Goal: Information Seeking & Learning: Learn about a topic

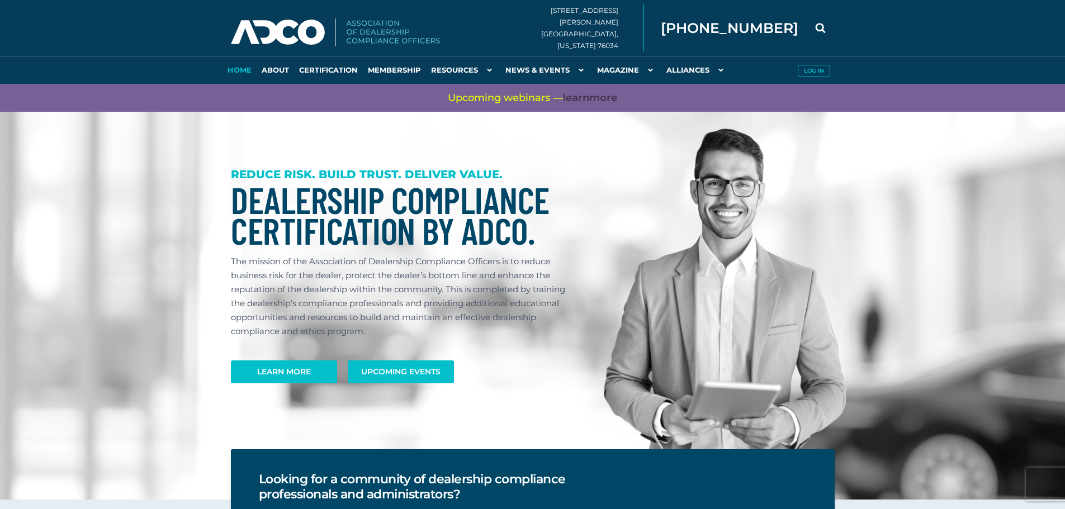
click at [813, 26] on icon at bounding box center [821, 28] width 28 height 28
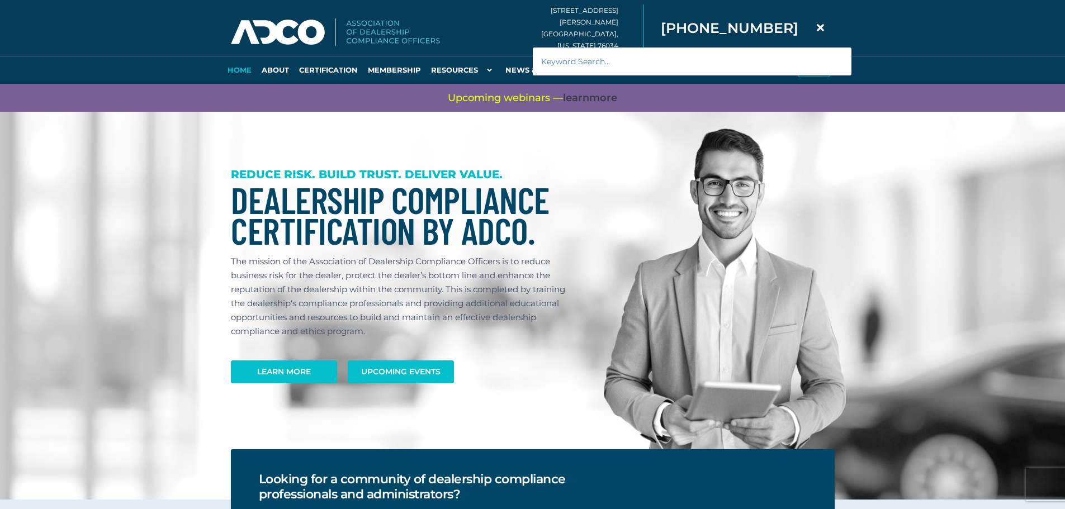
click at [700, 65] on input "text" at bounding box center [692, 62] width 319 height 28
type input "dead deals"
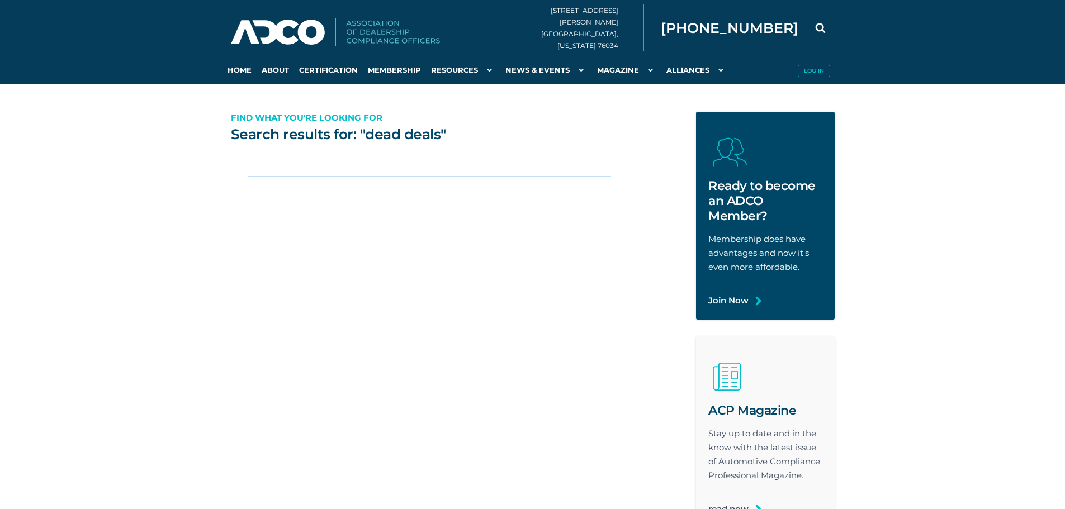
click at [818, 26] on icon at bounding box center [821, 28] width 28 height 28
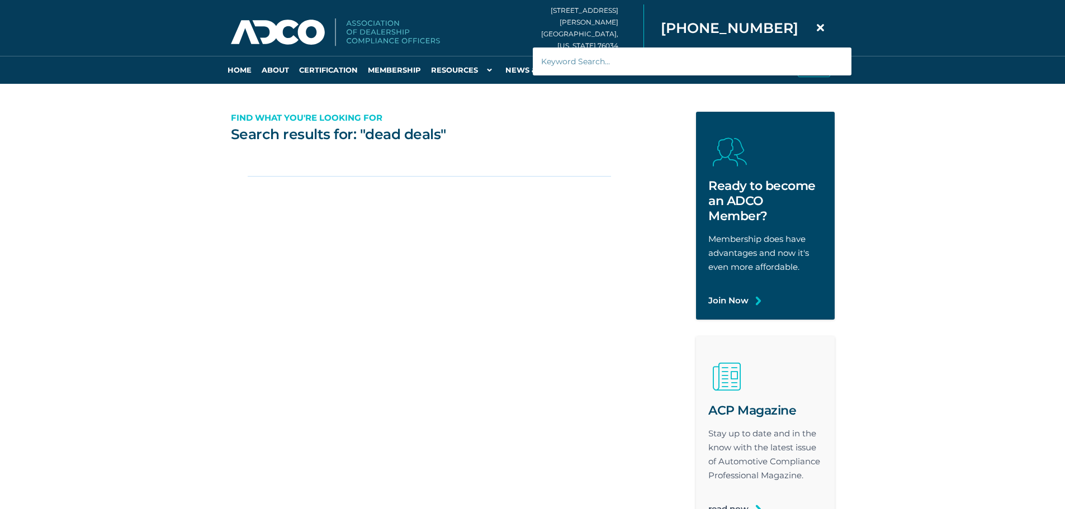
click at [695, 64] on input "text" at bounding box center [692, 62] width 319 height 28
type input "deads'"
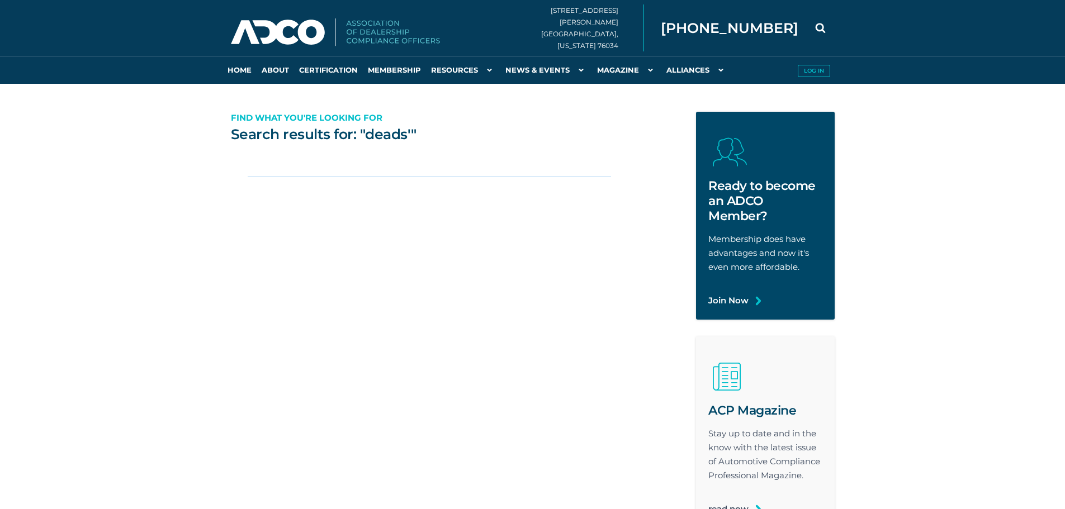
click at [819, 28] on icon at bounding box center [821, 28] width 28 height 28
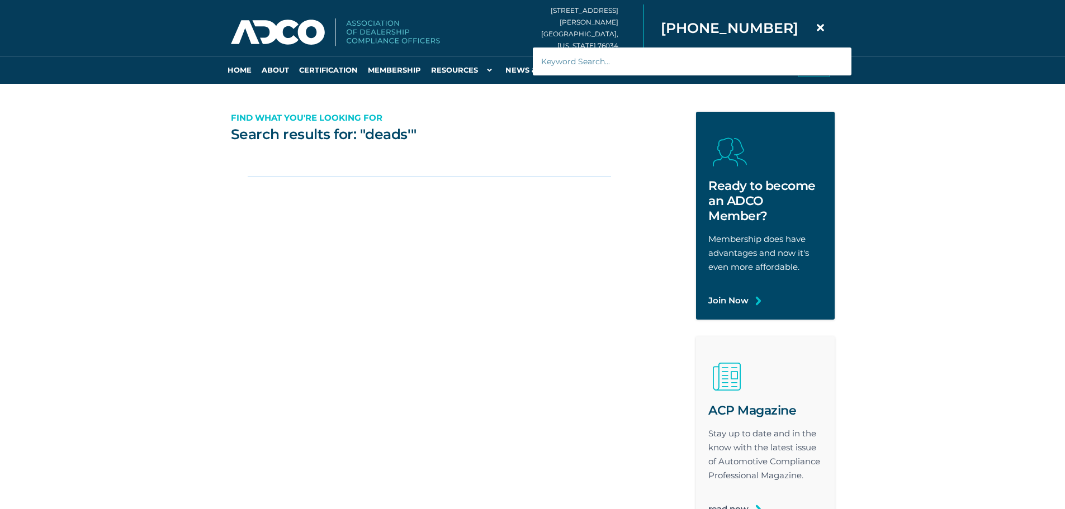
click at [663, 50] on input "text" at bounding box center [692, 62] width 319 height 28
type input "dead"
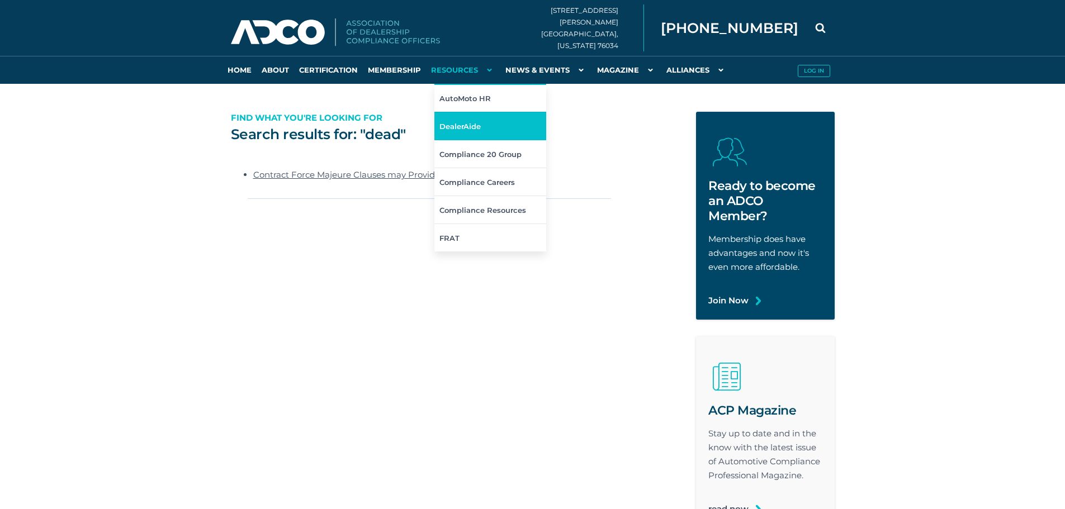
click at [475, 124] on link "DealerAide" at bounding box center [491, 126] width 112 height 28
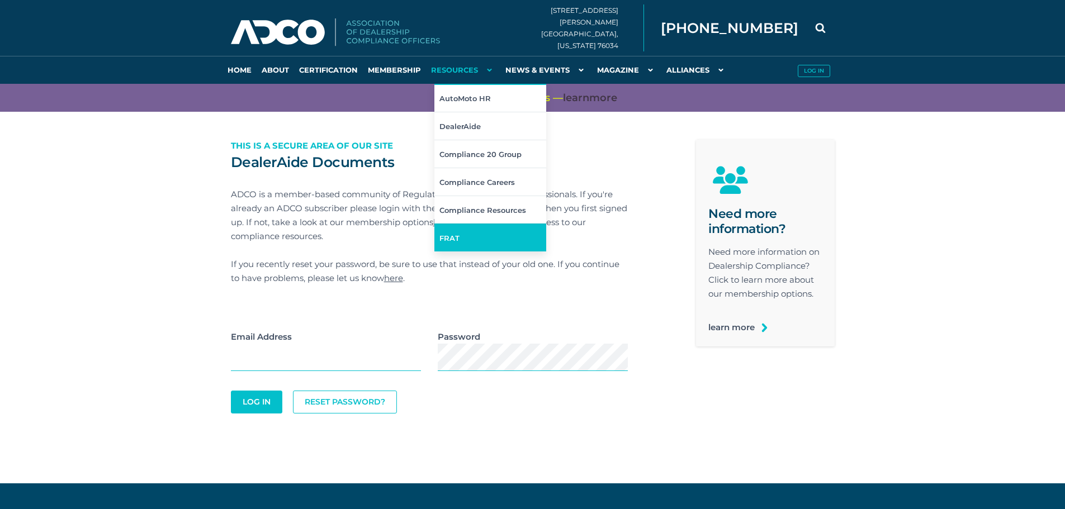
click at [471, 234] on link "FRAT" at bounding box center [491, 238] width 112 height 28
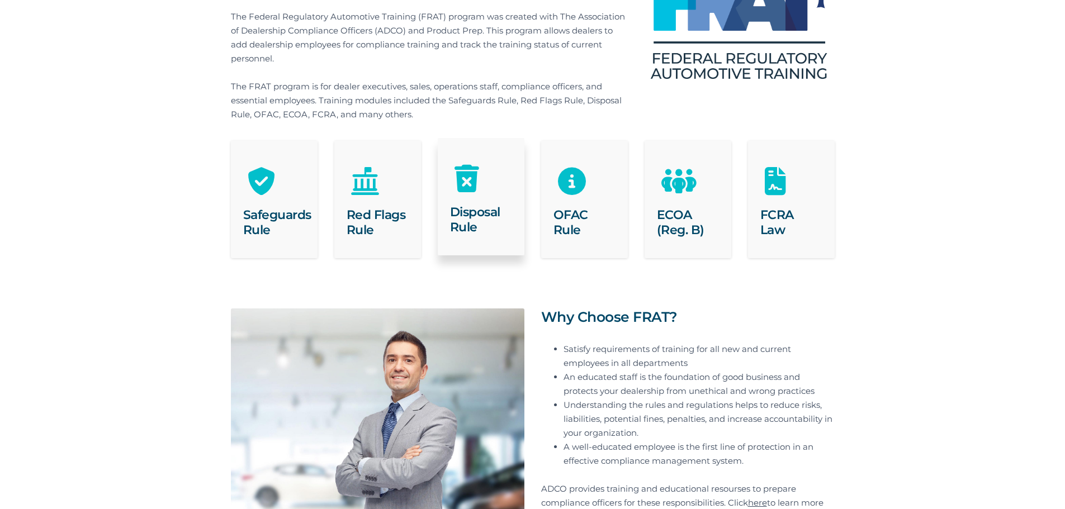
click at [479, 172] on icon at bounding box center [481, 165] width 87 height 54
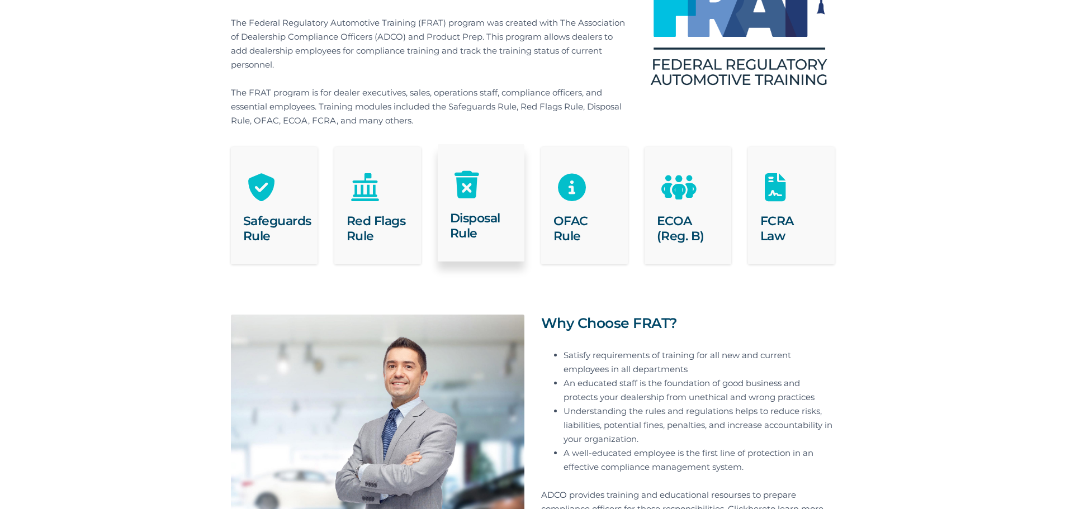
scroll to position [168, 0]
click at [488, 215] on h2 "Disposal Rule" at bounding box center [481, 226] width 62 height 30
click at [448, 176] on icon at bounding box center [481, 172] width 87 height 54
click at [457, 187] on icon at bounding box center [481, 172] width 87 height 54
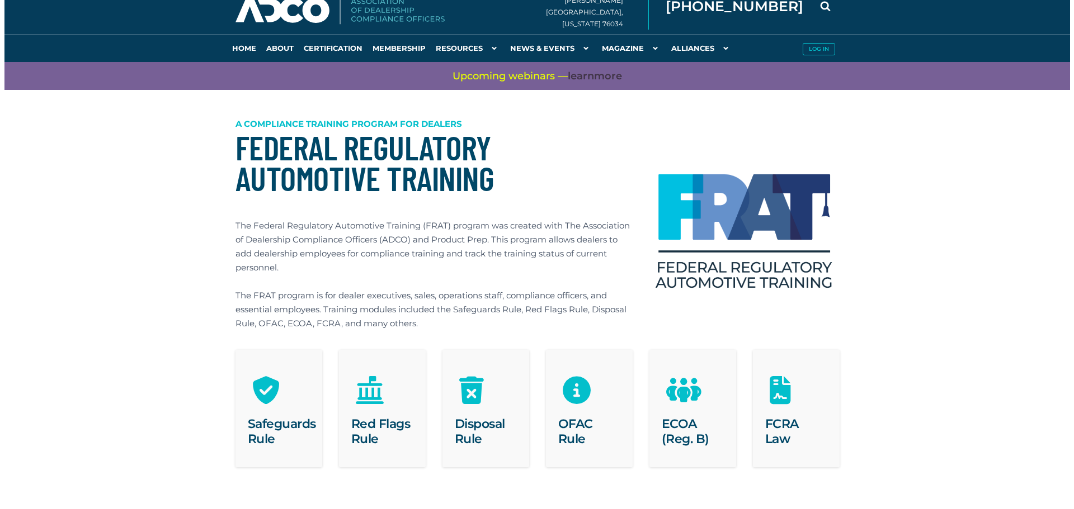
scroll to position [0, 0]
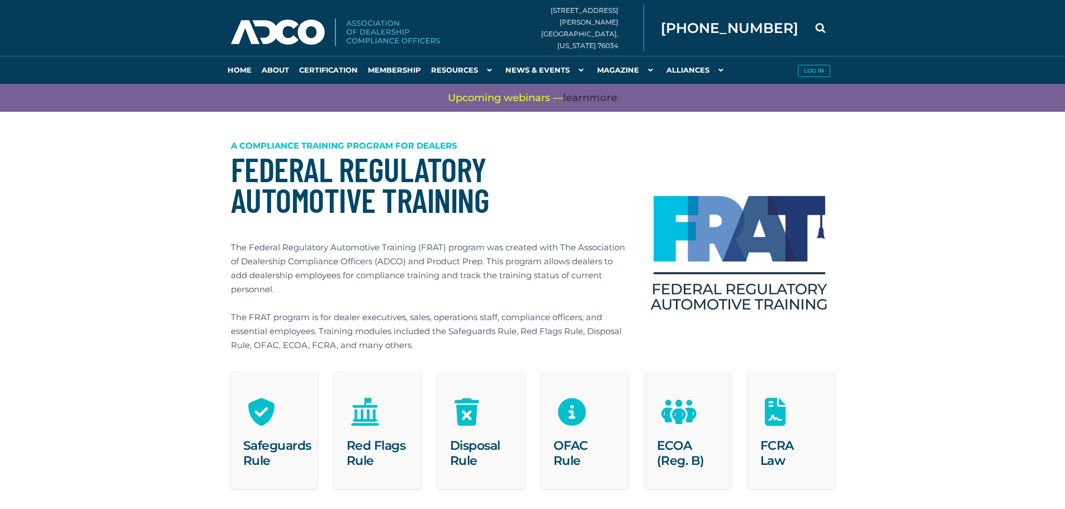
click at [809, 64] on link "Log in" at bounding box center [814, 70] width 42 height 28
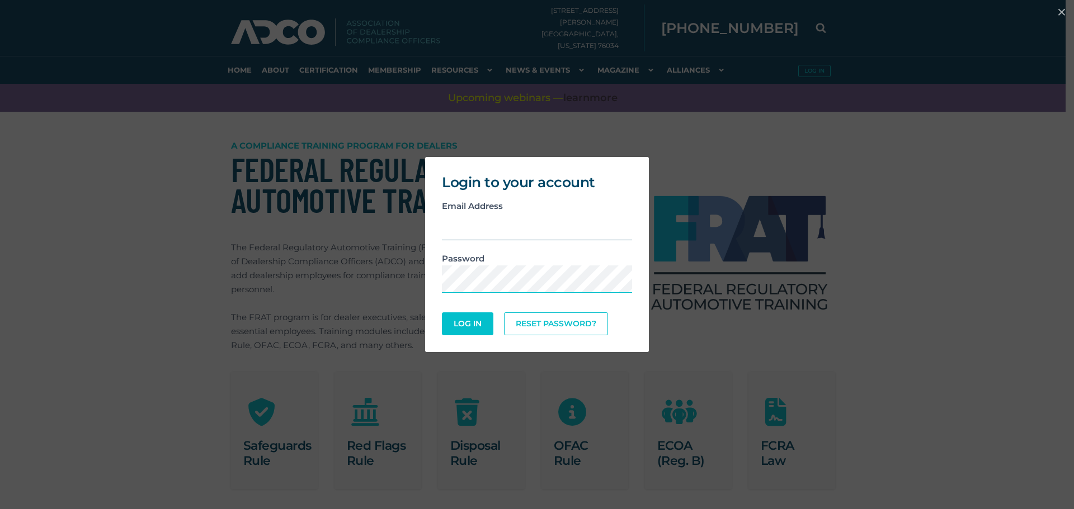
click at [496, 232] on input "email" at bounding box center [537, 226] width 190 height 27
type input "aneice@lairdnoller.com"
click at [442, 313] on button "Log In" at bounding box center [467, 324] width 51 height 23
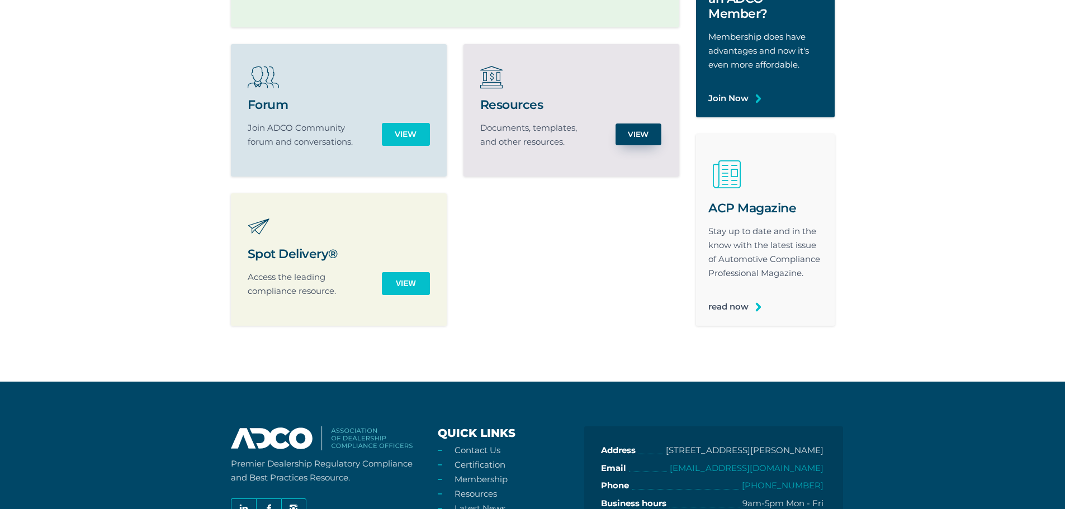
click at [628, 136] on link "View" at bounding box center [639, 135] width 46 height 22
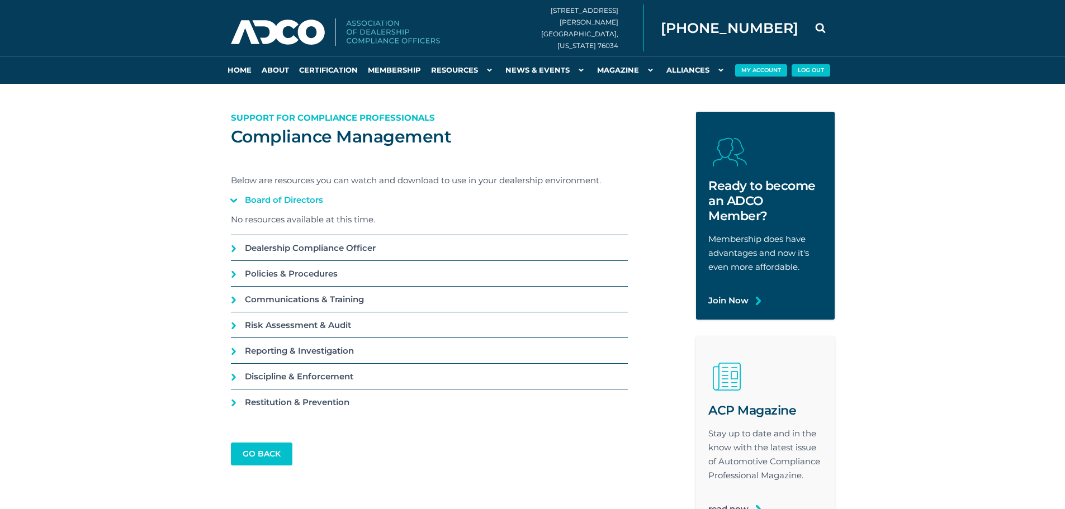
click at [819, 26] on icon at bounding box center [821, 28] width 28 height 28
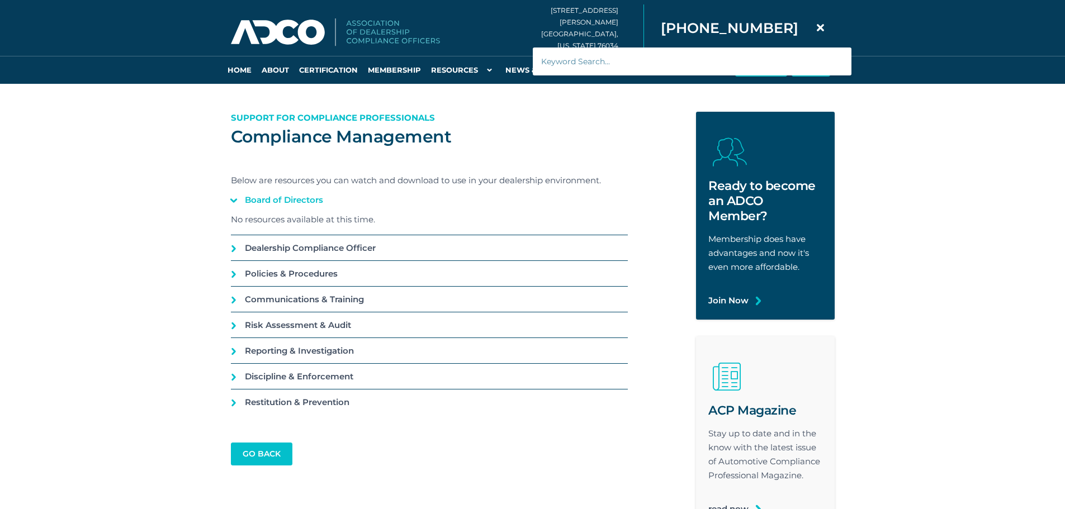
click at [630, 61] on input "text" at bounding box center [692, 62] width 319 height 28
type input "dead"
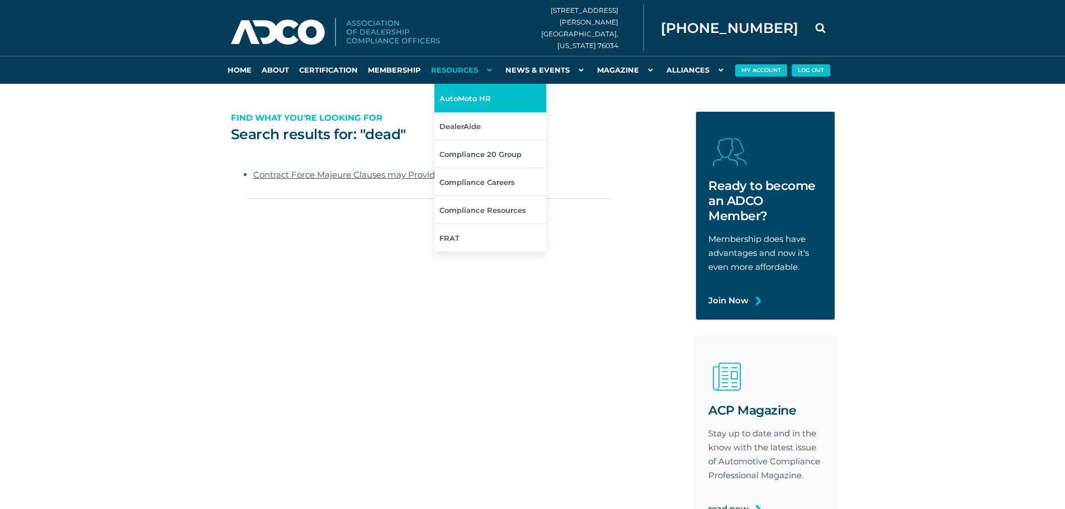
click at [475, 105] on link "AutoMoto HR" at bounding box center [491, 98] width 112 height 28
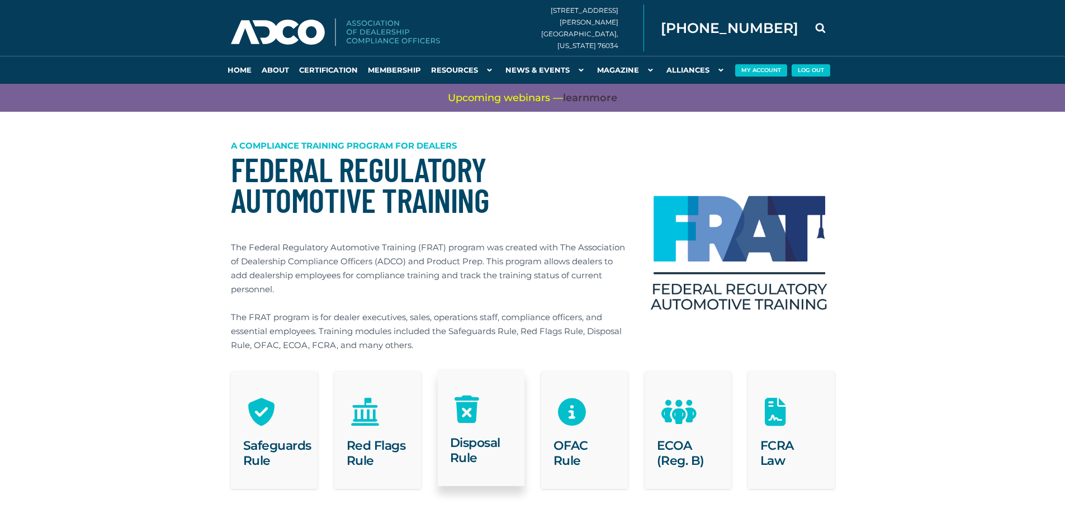
click at [479, 422] on icon at bounding box center [481, 396] width 87 height 54
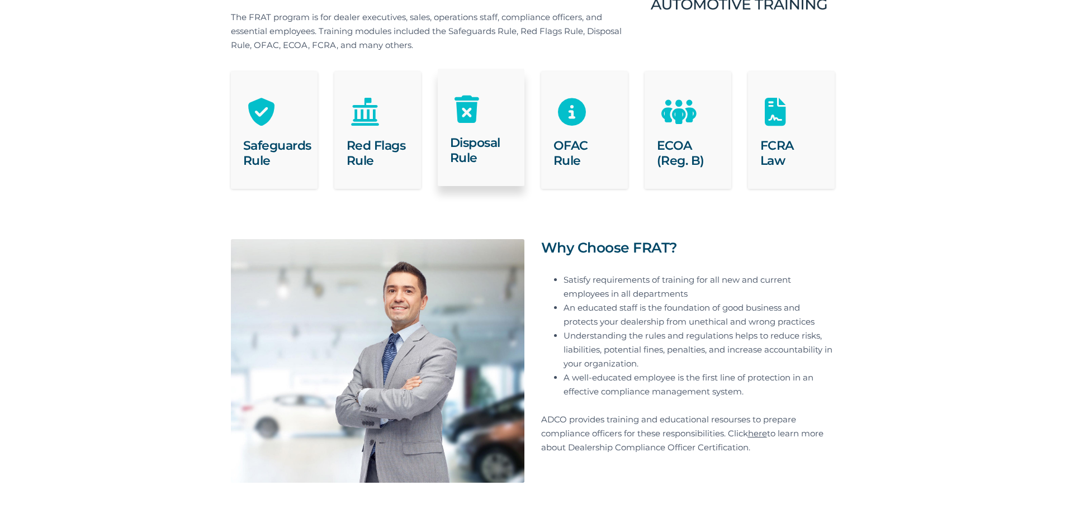
click at [490, 123] on div "Disposal Rule" at bounding box center [481, 127] width 87 height 117
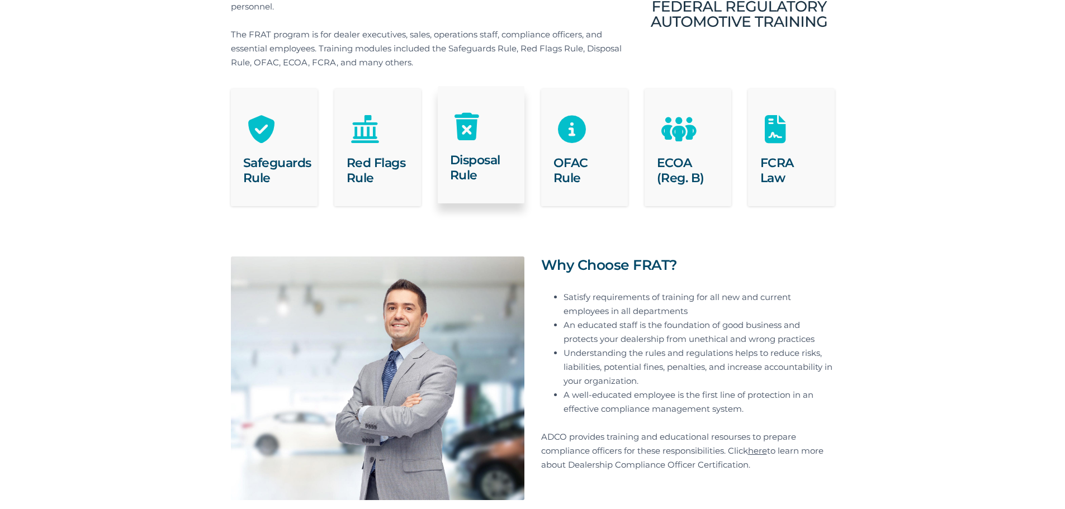
click at [476, 135] on icon at bounding box center [481, 113] width 87 height 54
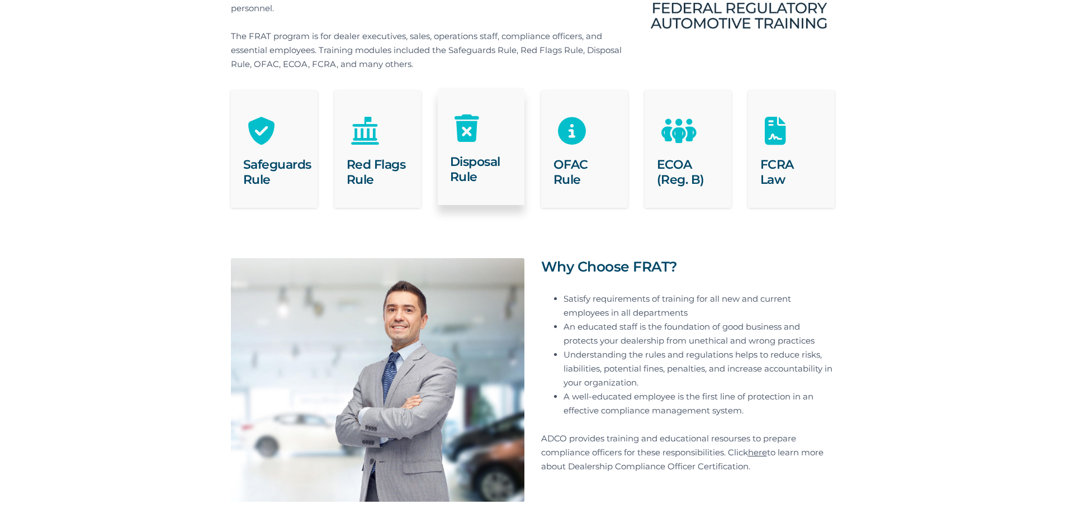
click at [474, 135] on icon at bounding box center [481, 115] width 87 height 54
click at [472, 135] on icon at bounding box center [481, 115] width 87 height 54
click at [473, 140] on icon at bounding box center [481, 116] width 87 height 54
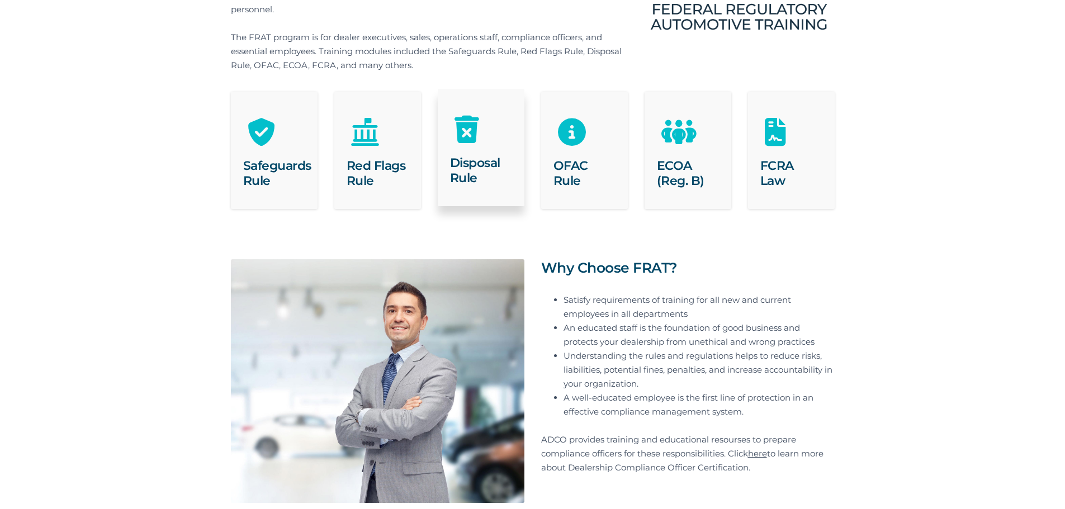
click at [470, 141] on icon at bounding box center [481, 116] width 87 height 54
click at [471, 141] on icon at bounding box center [481, 116] width 87 height 54
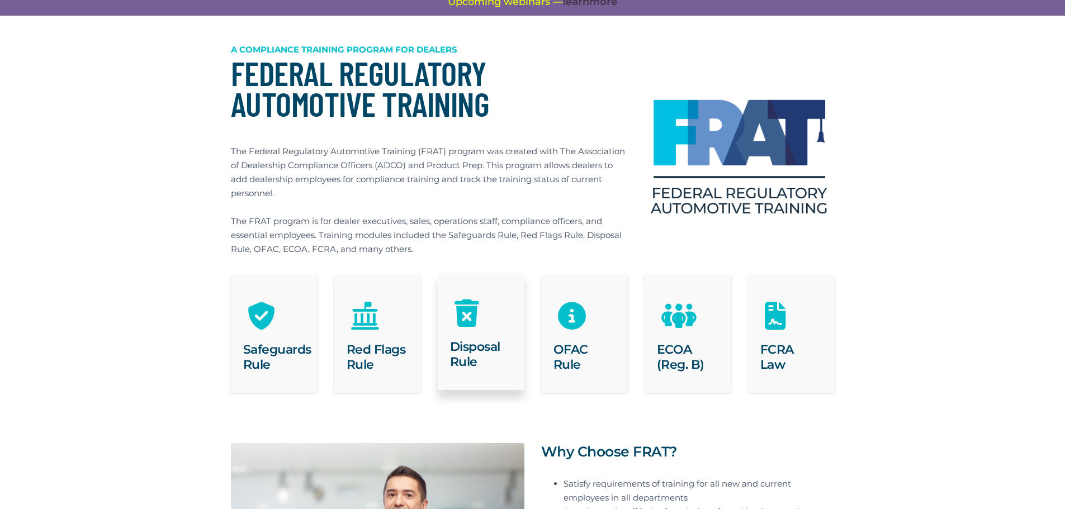
scroll to position [0, 0]
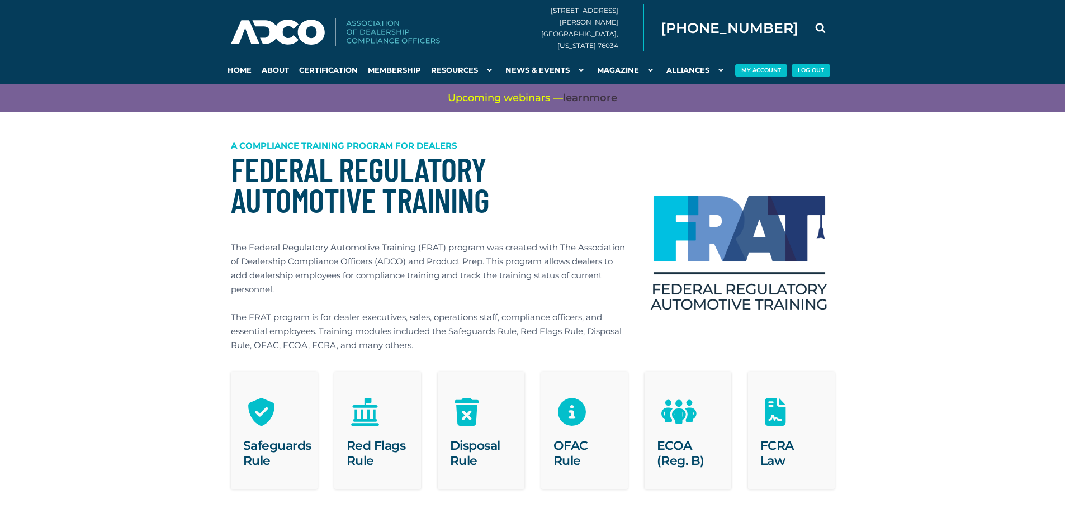
click at [821, 25] on icon at bounding box center [821, 28] width 28 height 28
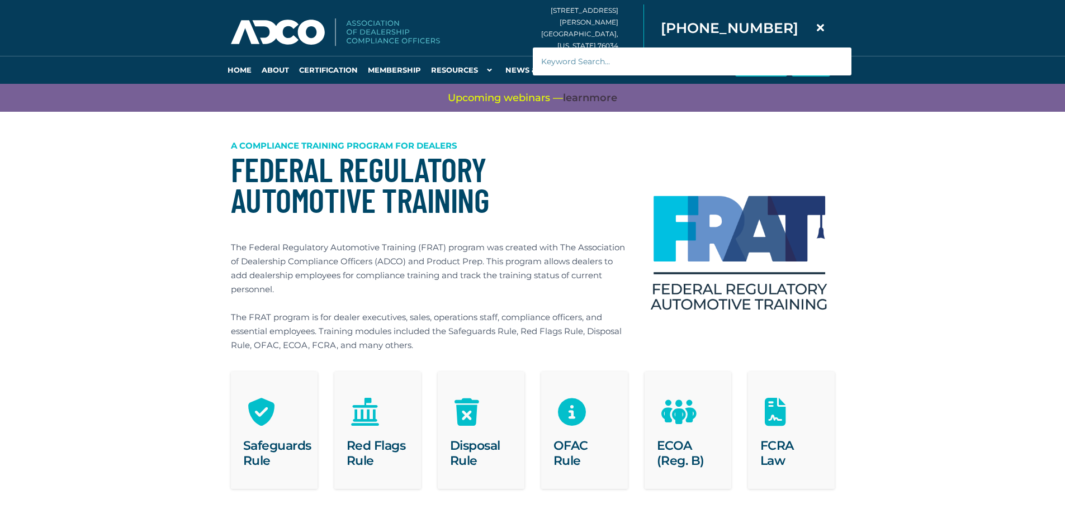
click at [708, 69] on input "text" at bounding box center [692, 62] width 319 height 28
type input "disposal"
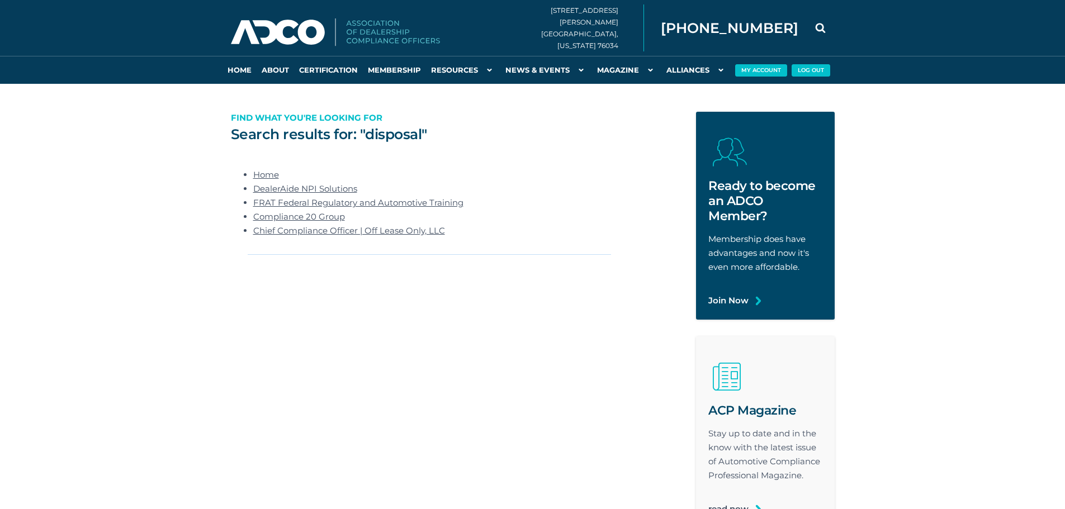
click at [341, 187] on link "DealerAide NPI Solutions" at bounding box center [305, 188] width 104 height 11
click at [305, 202] on link "FRAT Federal Regulatory and Automotive Training" at bounding box center [358, 202] width 210 height 11
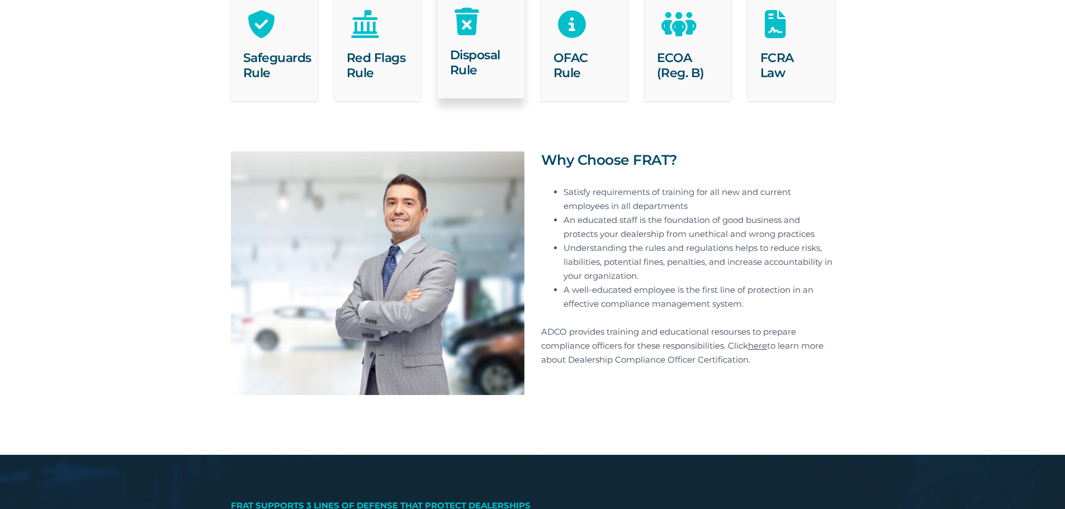
click at [464, 74] on h2 "Disposal Rule" at bounding box center [481, 63] width 62 height 30
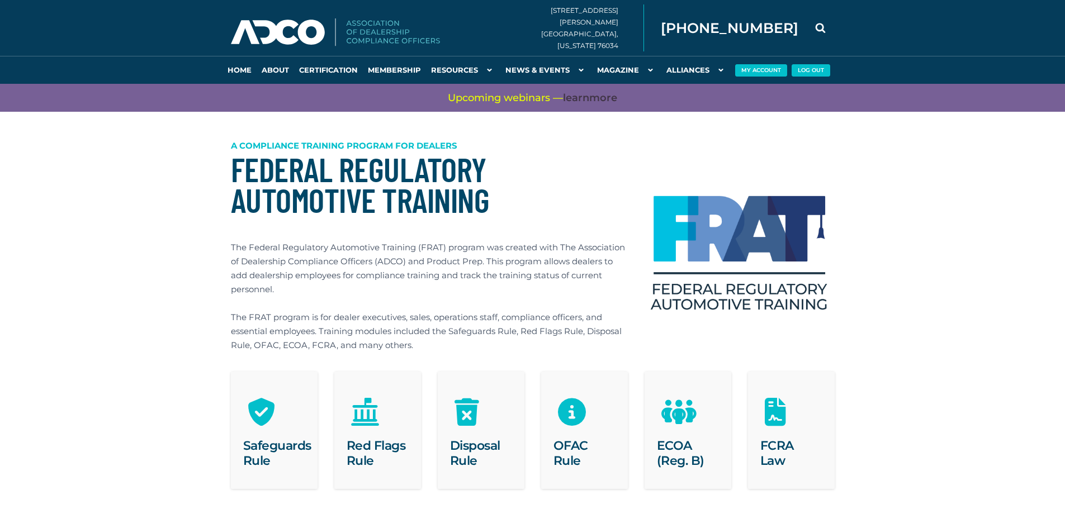
click at [825, 31] on icon at bounding box center [821, 28] width 28 height 28
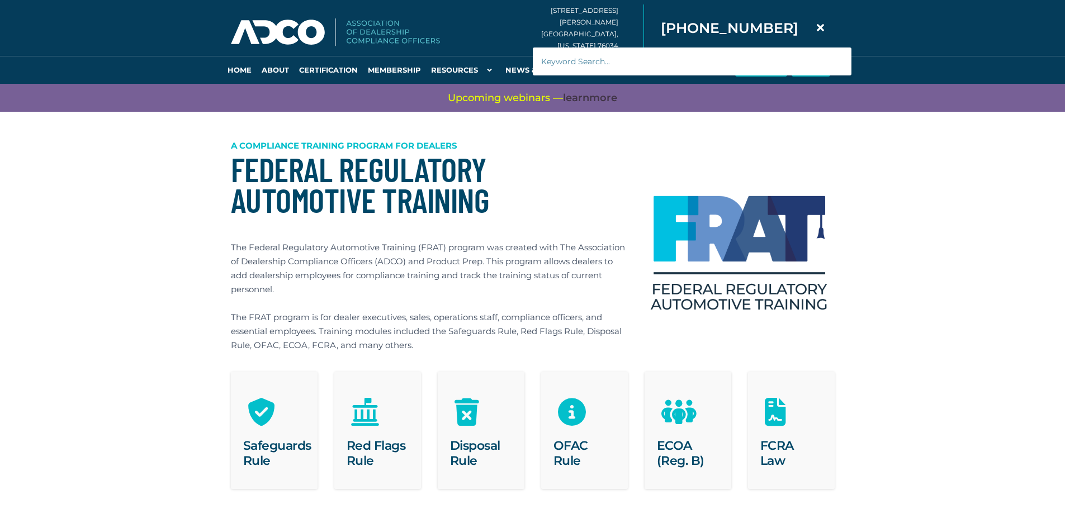
click at [679, 71] on input "text" at bounding box center [692, 62] width 319 height 28
type input "r"
type input "years"
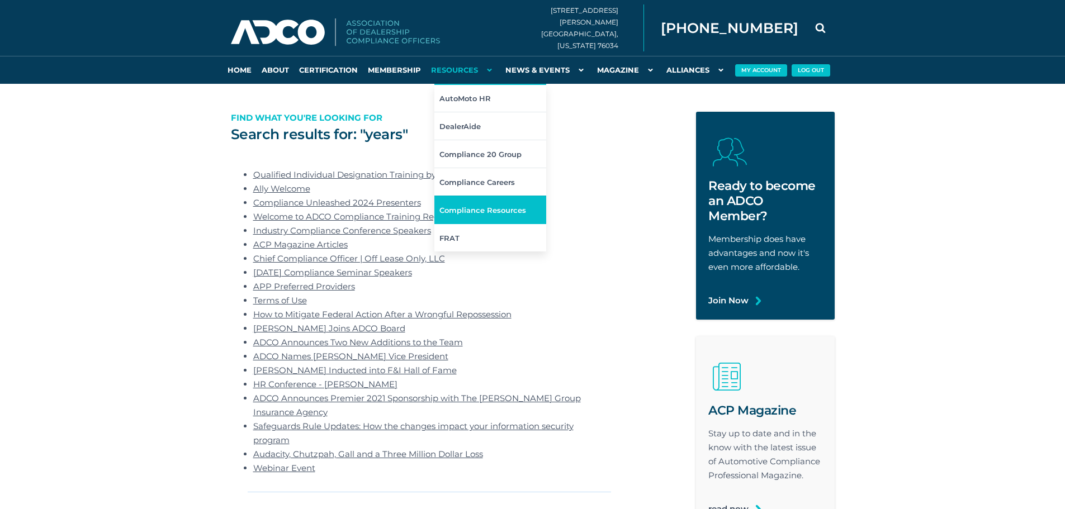
click at [526, 204] on link "Compliance Resources" at bounding box center [491, 210] width 112 height 28
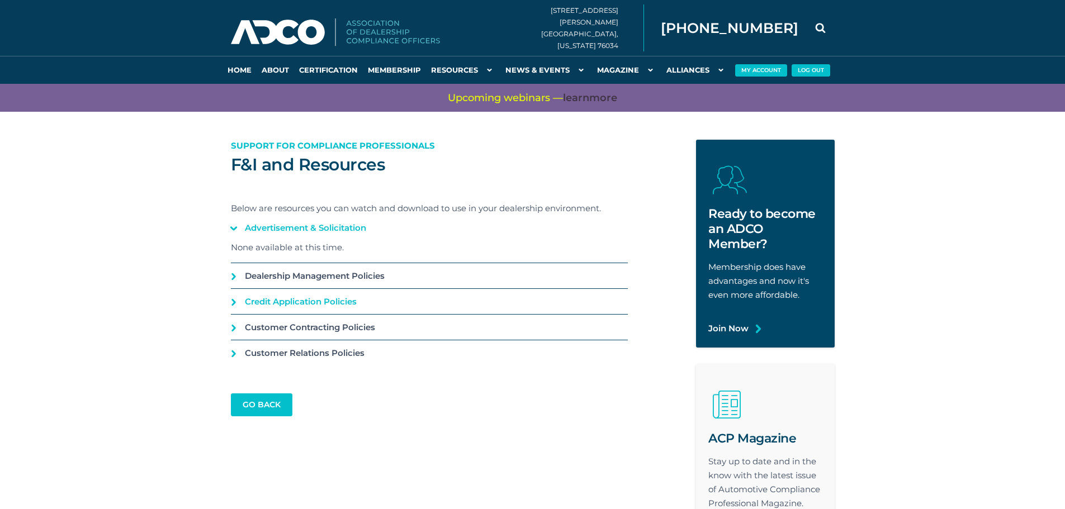
click at [326, 299] on link "Credit Application Policies" at bounding box center [429, 301] width 397 height 25
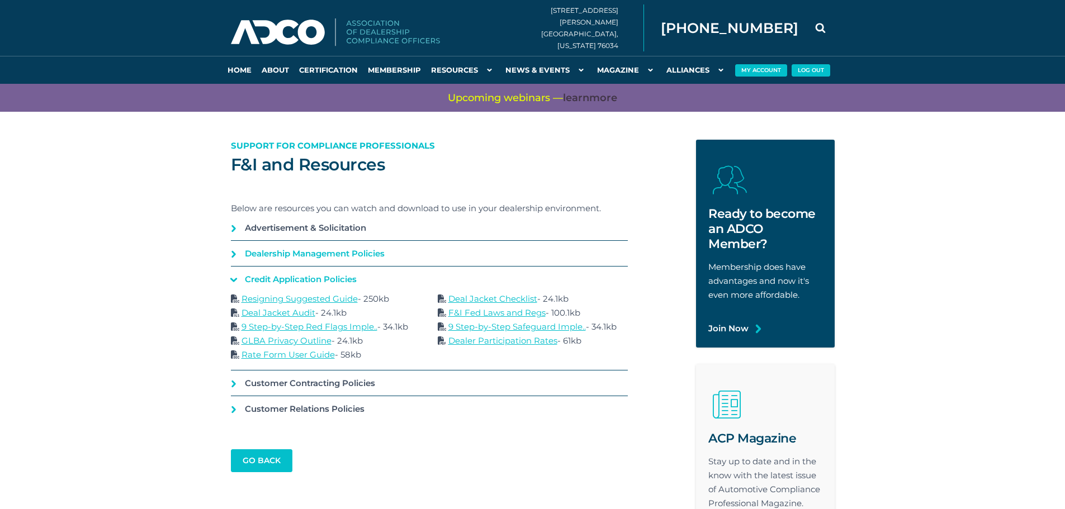
click at [324, 243] on link "Dealership Management Policies" at bounding box center [429, 253] width 397 height 25
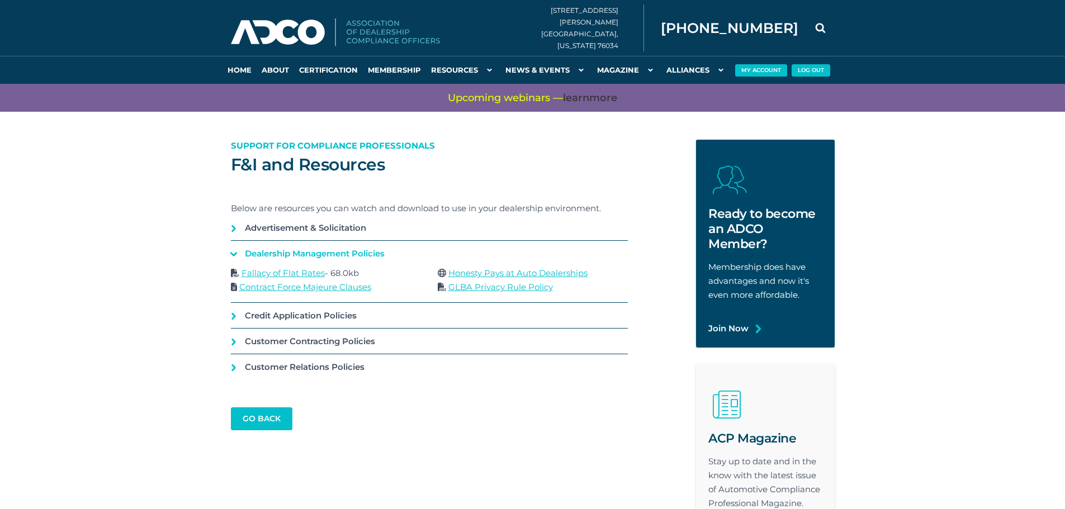
click at [353, 286] on link "Contract Force Majeure Clauses" at bounding box center [305, 287] width 132 height 11
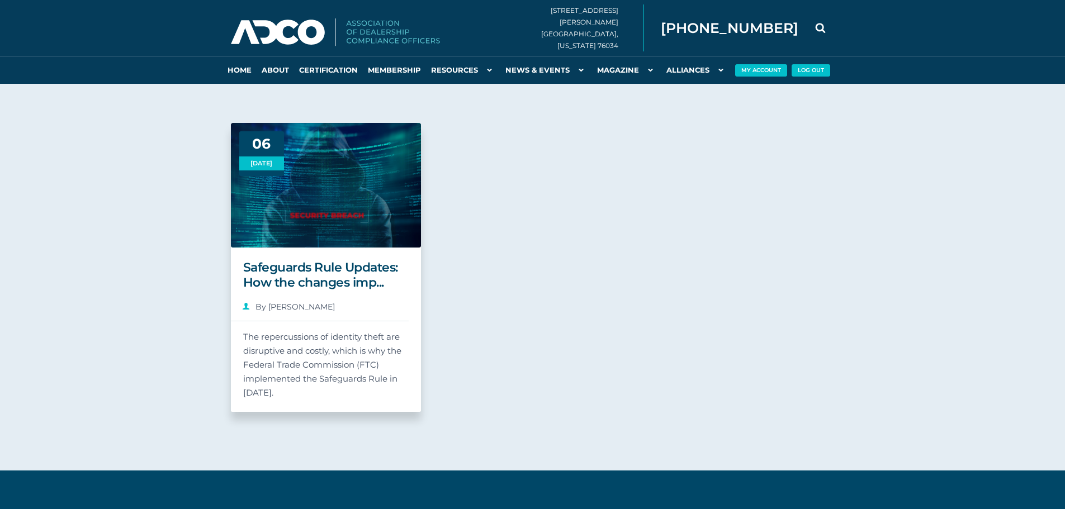
click at [318, 276] on h2 "Safeguards Rule Updates: How the changes imp..." at bounding box center [326, 275] width 166 height 30
